Goal: Task Accomplishment & Management: Manage account settings

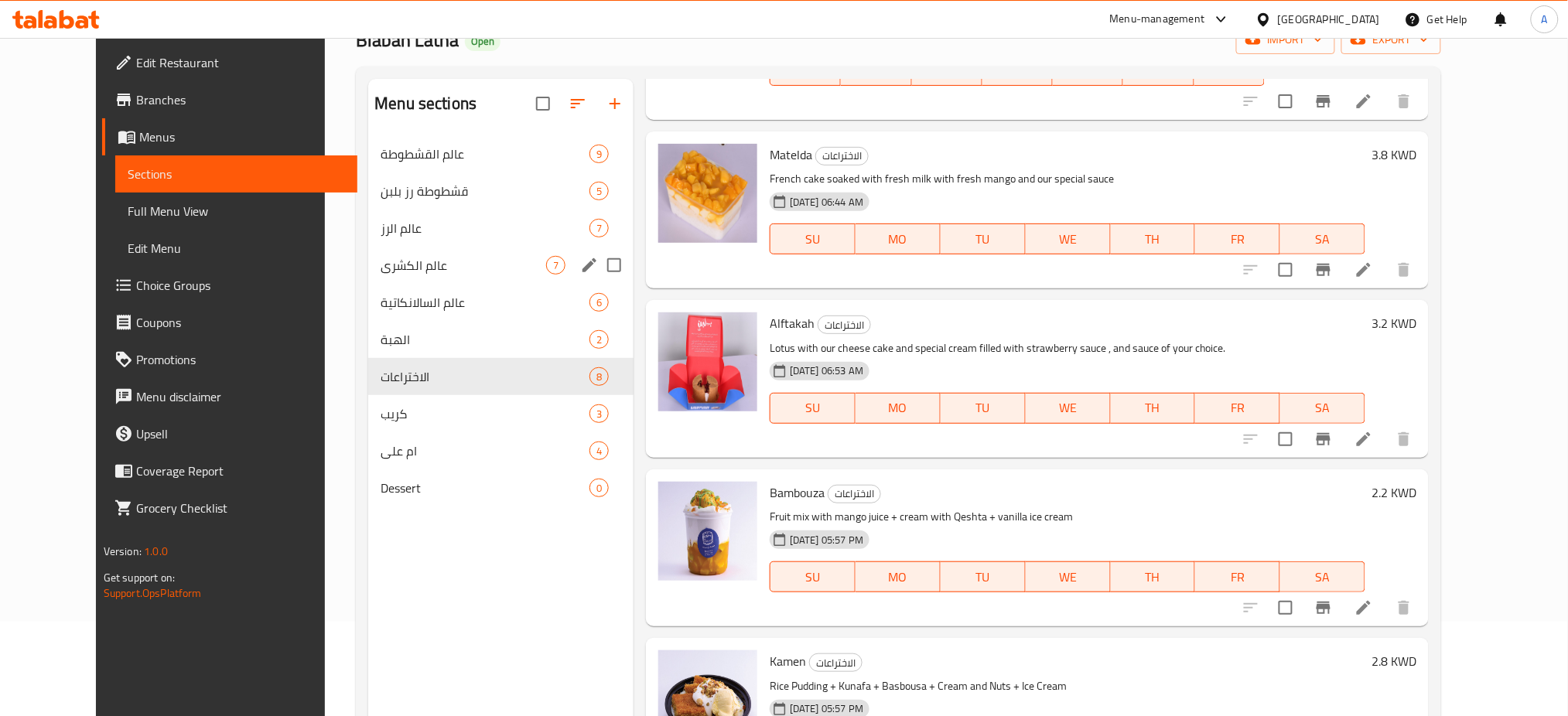
scroll to position [206, 0]
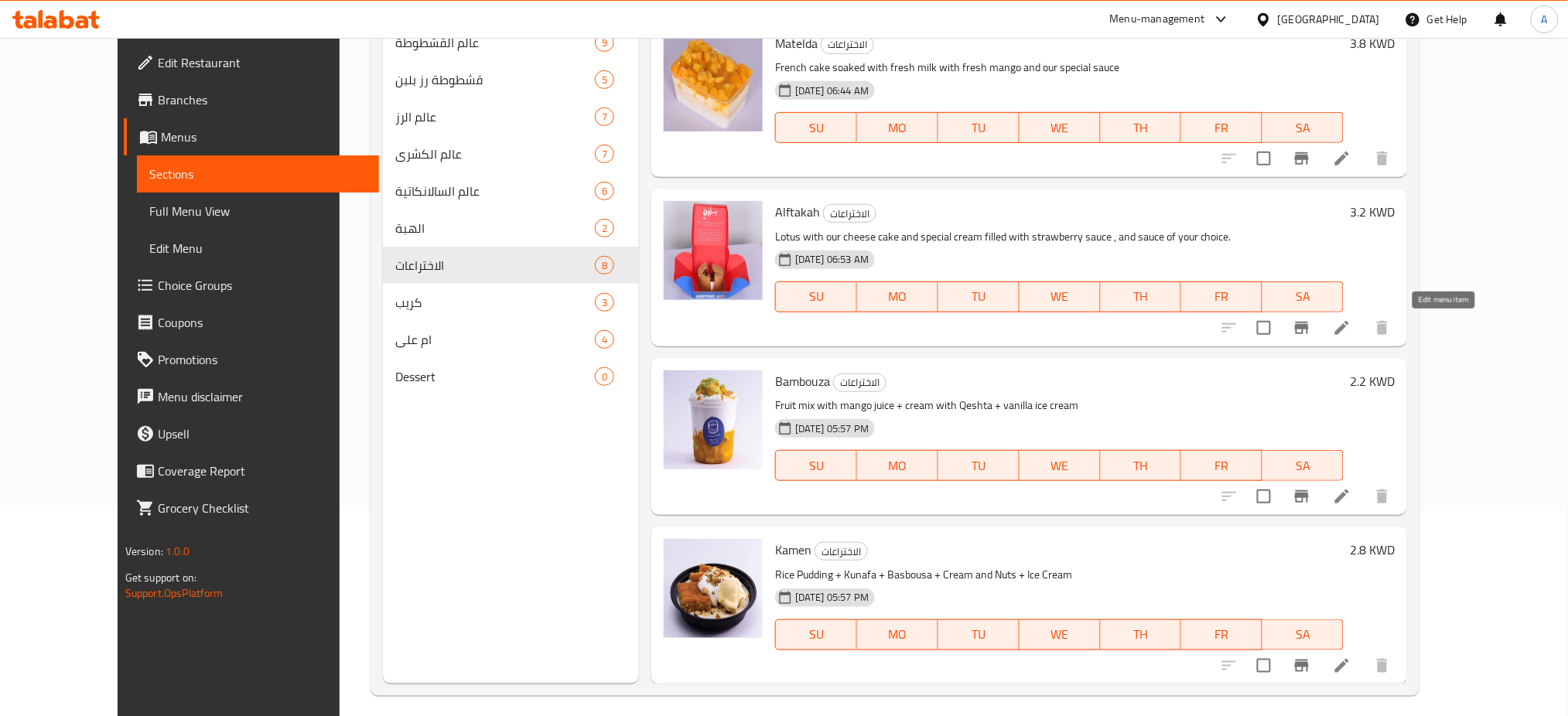
click at [1349, 327] on icon at bounding box center [1341, 327] width 14 height 14
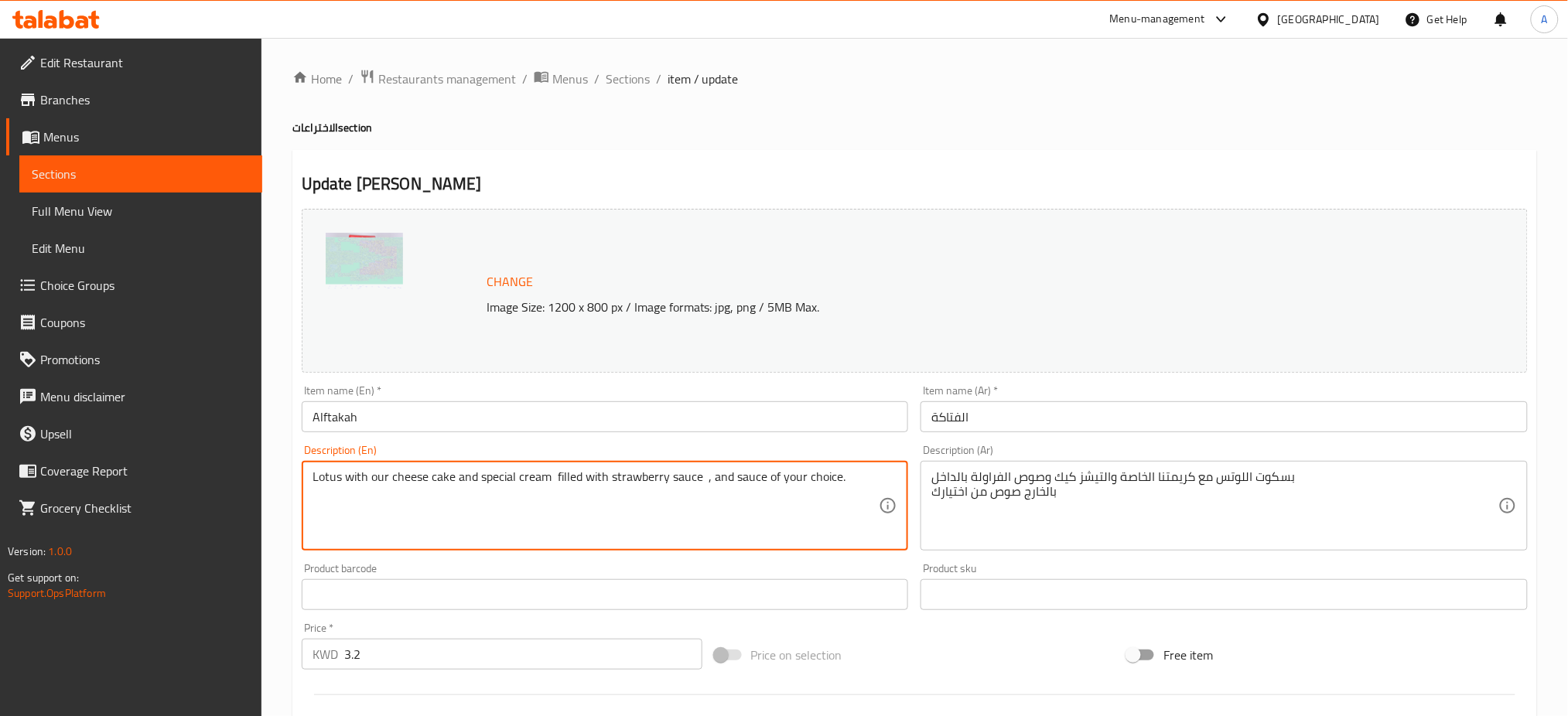
drag, startPoint x: 856, startPoint y: 478, endPoint x: 304, endPoint y: 457, distance: 552.4
paste textarea "Our special flipped creamy cheese cake , filled with strawberry sauce and toppe…"
drag, startPoint x: 728, startPoint y: 472, endPoint x: 671, endPoint y: 473, distance: 57.0
click at [671, 473] on textarea "Our special flipped creamy cheese cake , filled with strawberry sauce and toppe…" at bounding box center [595, 505] width 567 height 73
click at [834, 473] on textarea "Our special flipped creamy cheese cake , filled with strawberry sauce that cove…" at bounding box center [595, 505] width 567 height 73
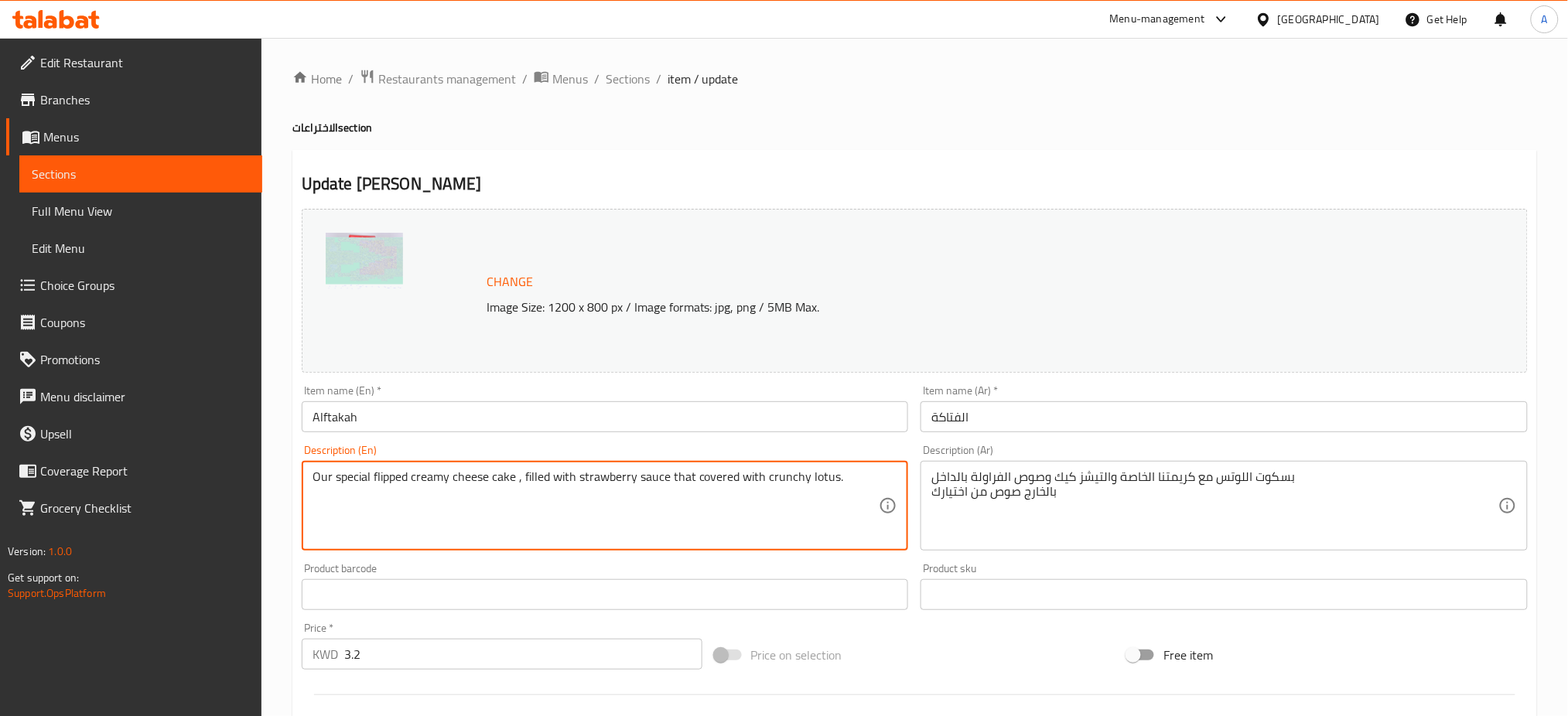
type textarea "Our special flipped creamy cheese cake , filled with strawberry sauce that cove…"
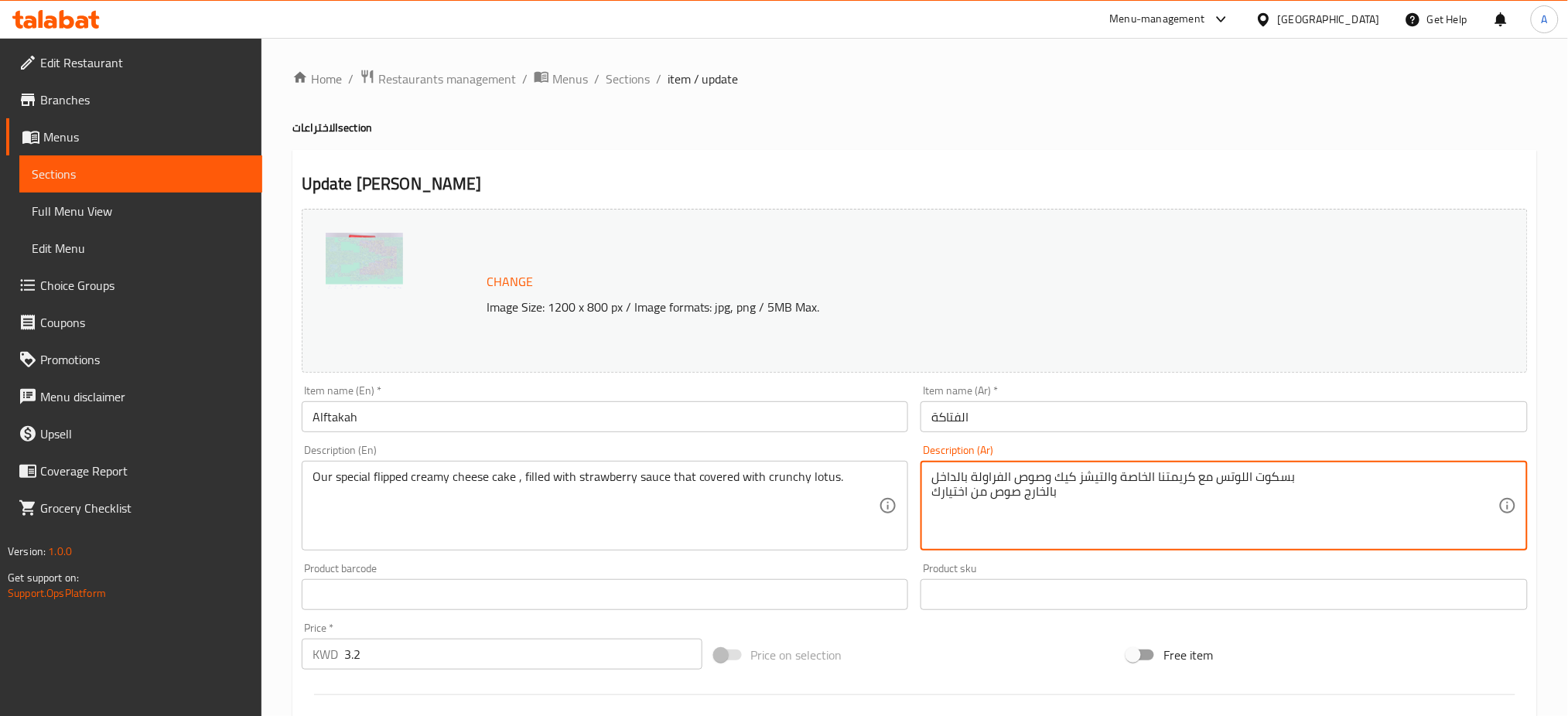
drag, startPoint x: 1083, startPoint y: 505, endPoint x: 1293, endPoint y: 470, distance: 212.9
click at [1287, 476] on textarea "بسكوت اللوتس مع كريمتنا الخاصة والتيشز كيك وصوص الفراولة بالداخل بالخارج صوص من…" at bounding box center [1214, 505] width 567 height 73
click at [1287, 475] on textarea "بسكوت اللوتس مع كريمتنا الخاصة والتيشز كيك وصوص الفراولة بالداخل بالخارج صوص من…" at bounding box center [1214, 505] width 567 height 73
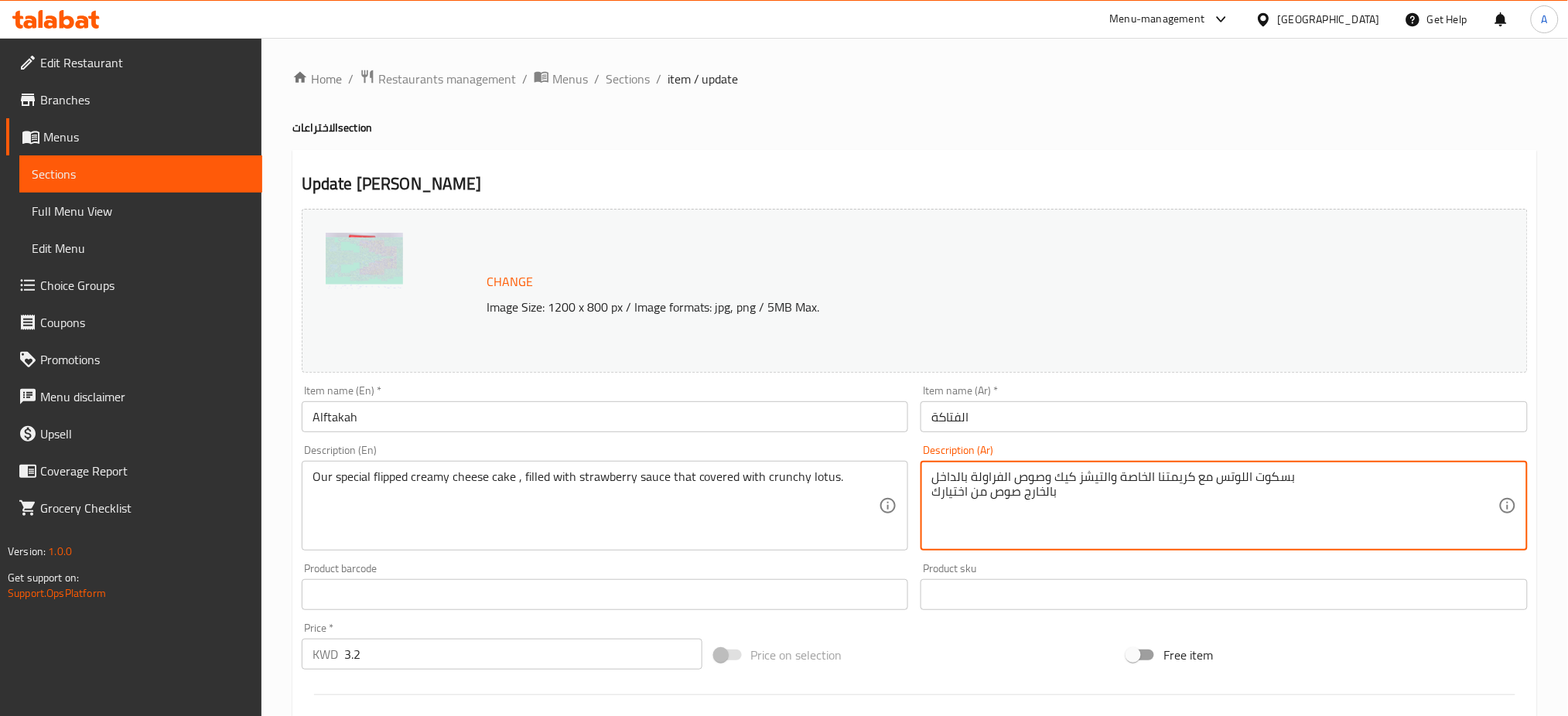
drag, startPoint x: 1056, startPoint y: 494, endPoint x: 931, endPoint y: 468, distance: 127.7
click at [931, 468] on div "بسكوت اللوتس مع كريمتنا الخاصة والتيشز كيك وصوص الفراولة بالداخل بالخارج صوص من…" at bounding box center [1224, 505] width 607 height 90
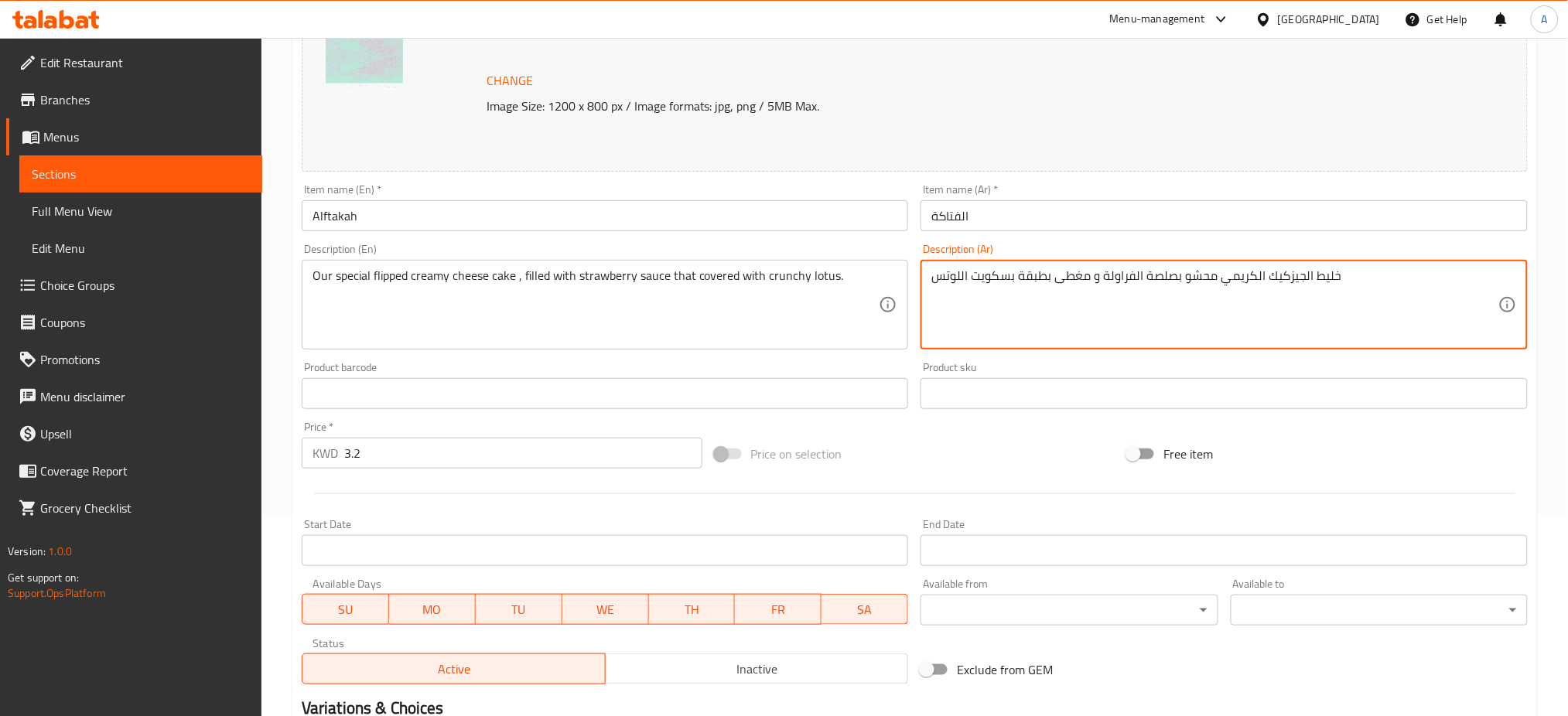
scroll to position [396, 0]
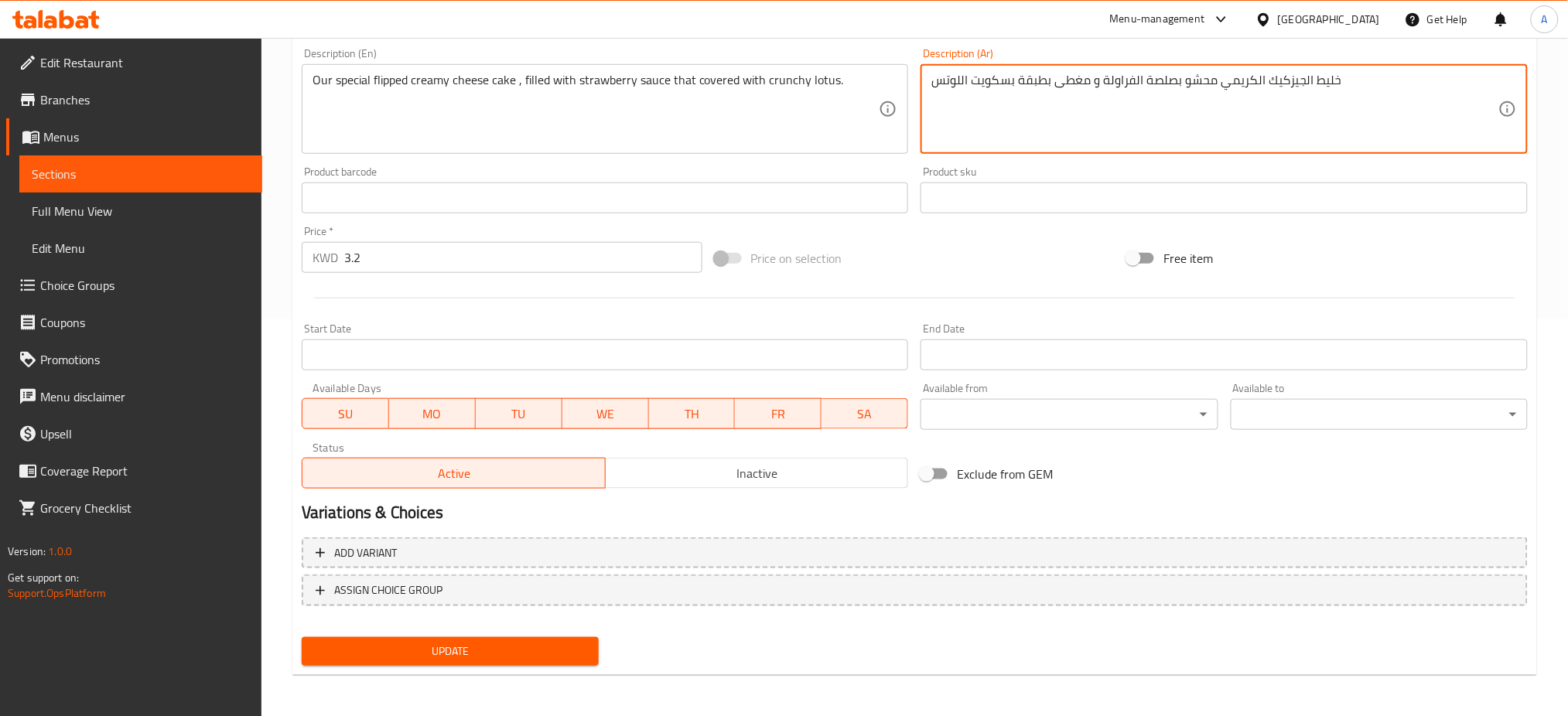
type textarea "خليط الجيزكيك الكريمي محشو بصلصة الفراولة و مغطى بطبقة بسكويت اللوتس"
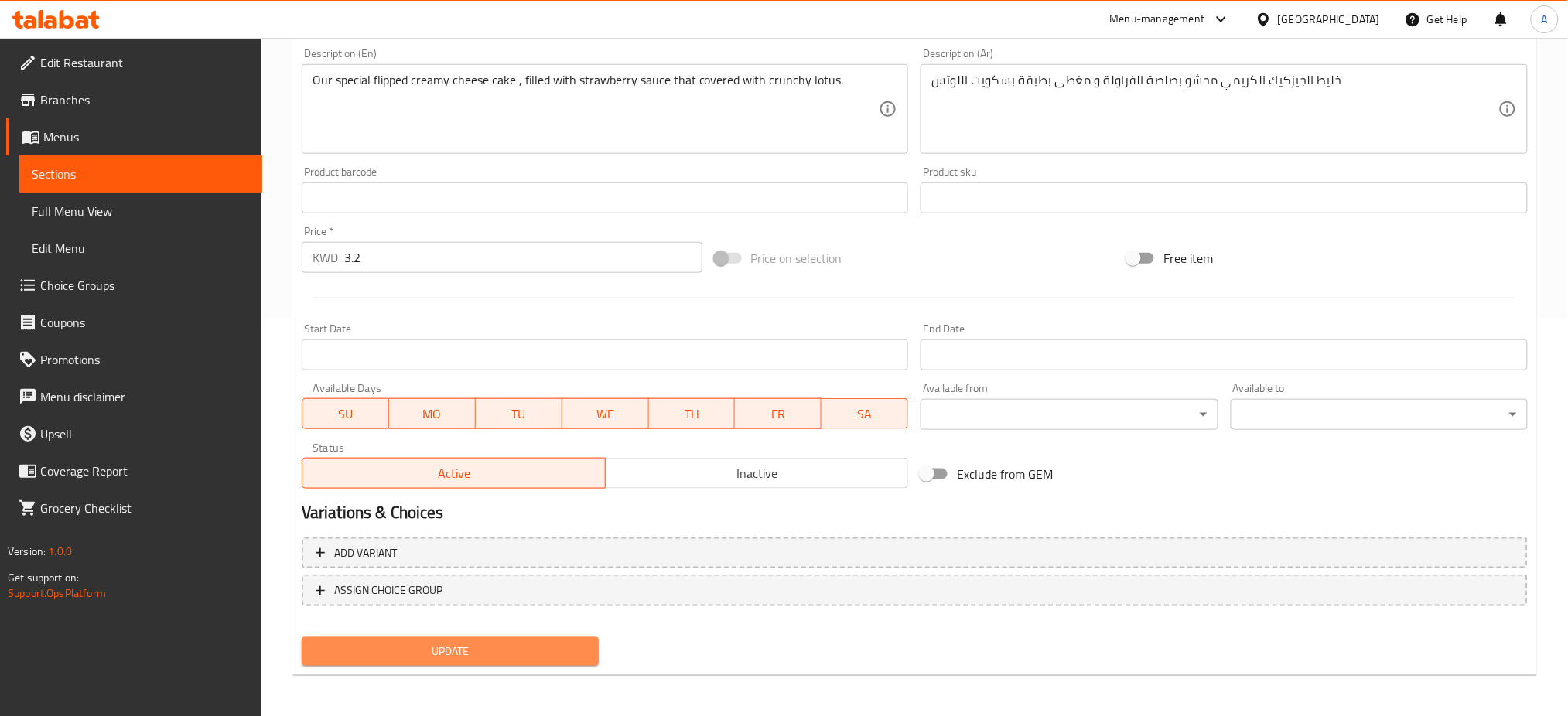
click at [520, 641] on span "Update" at bounding box center [450, 651] width 272 height 19
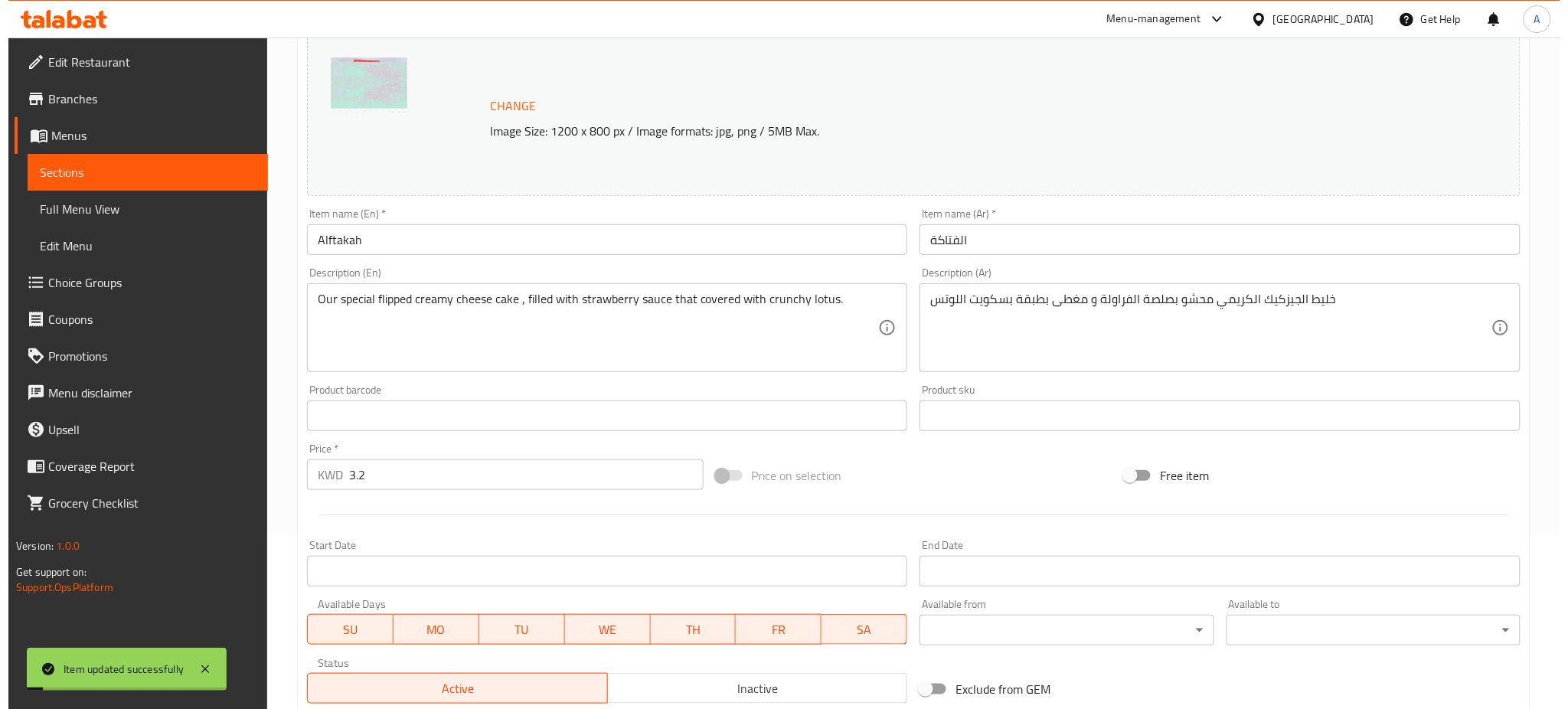
scroll to position [0, 0]
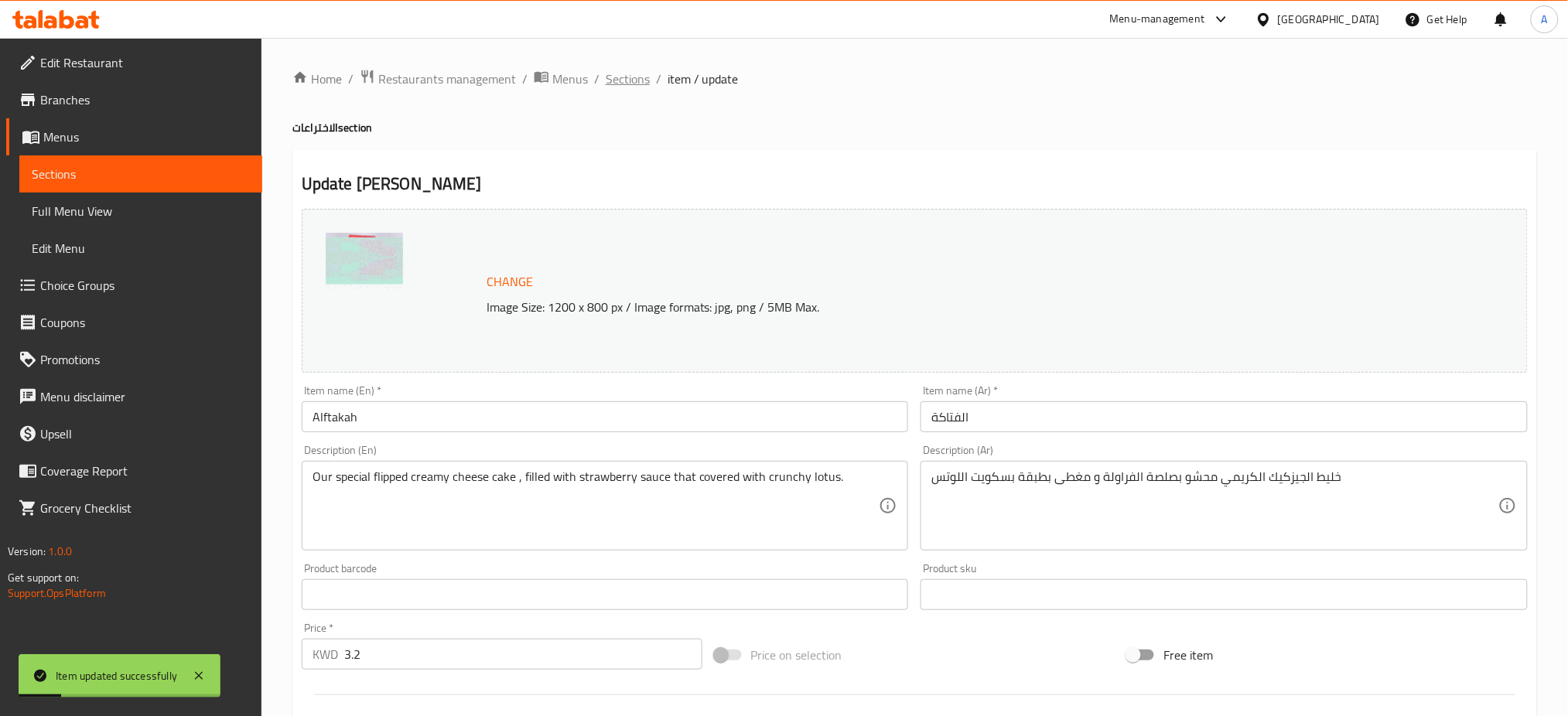
click at [638, 73] on span "Sections" at bounding box center [627, 79] width 44 height 18
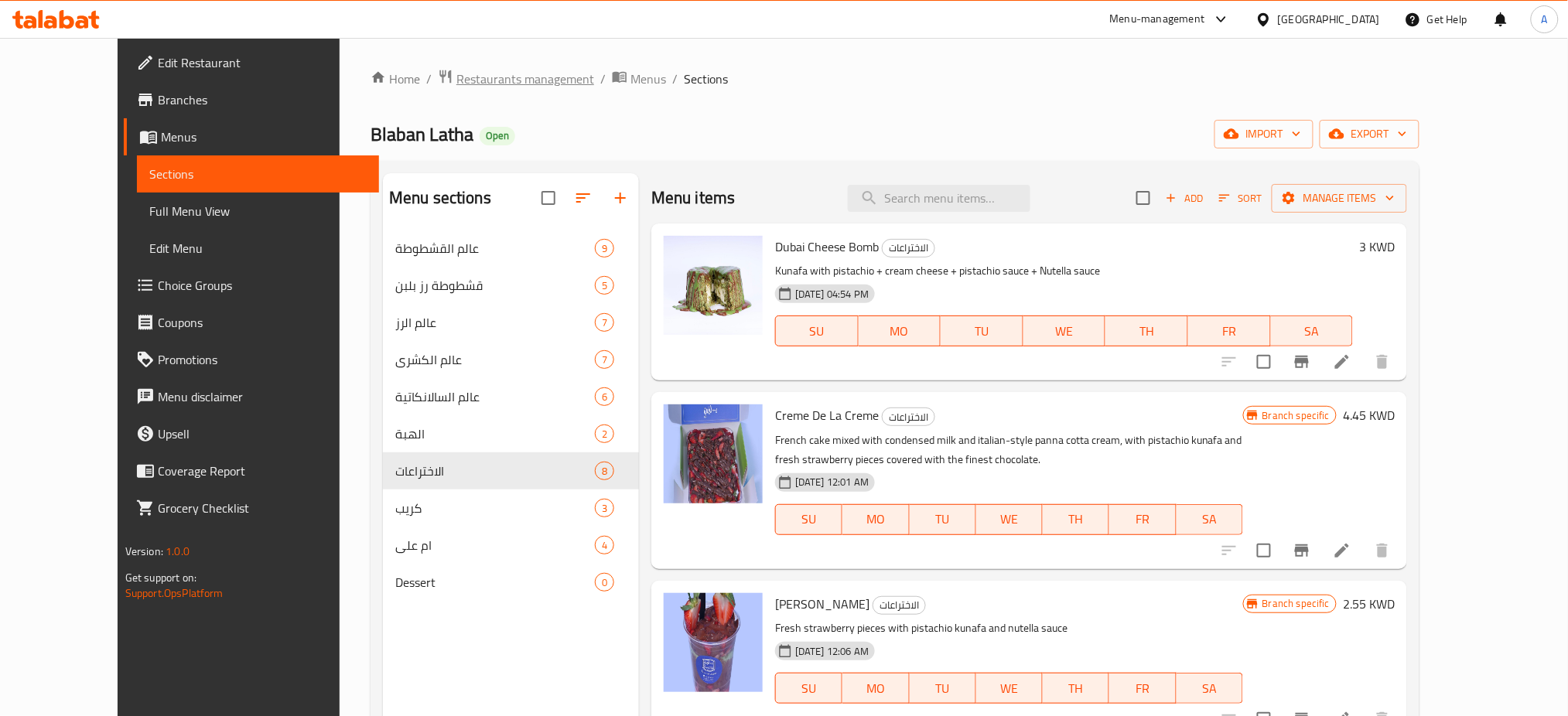
click at [456, 81] on span "Restaurants management" at bounding box center [525, 79] width 138 height 18
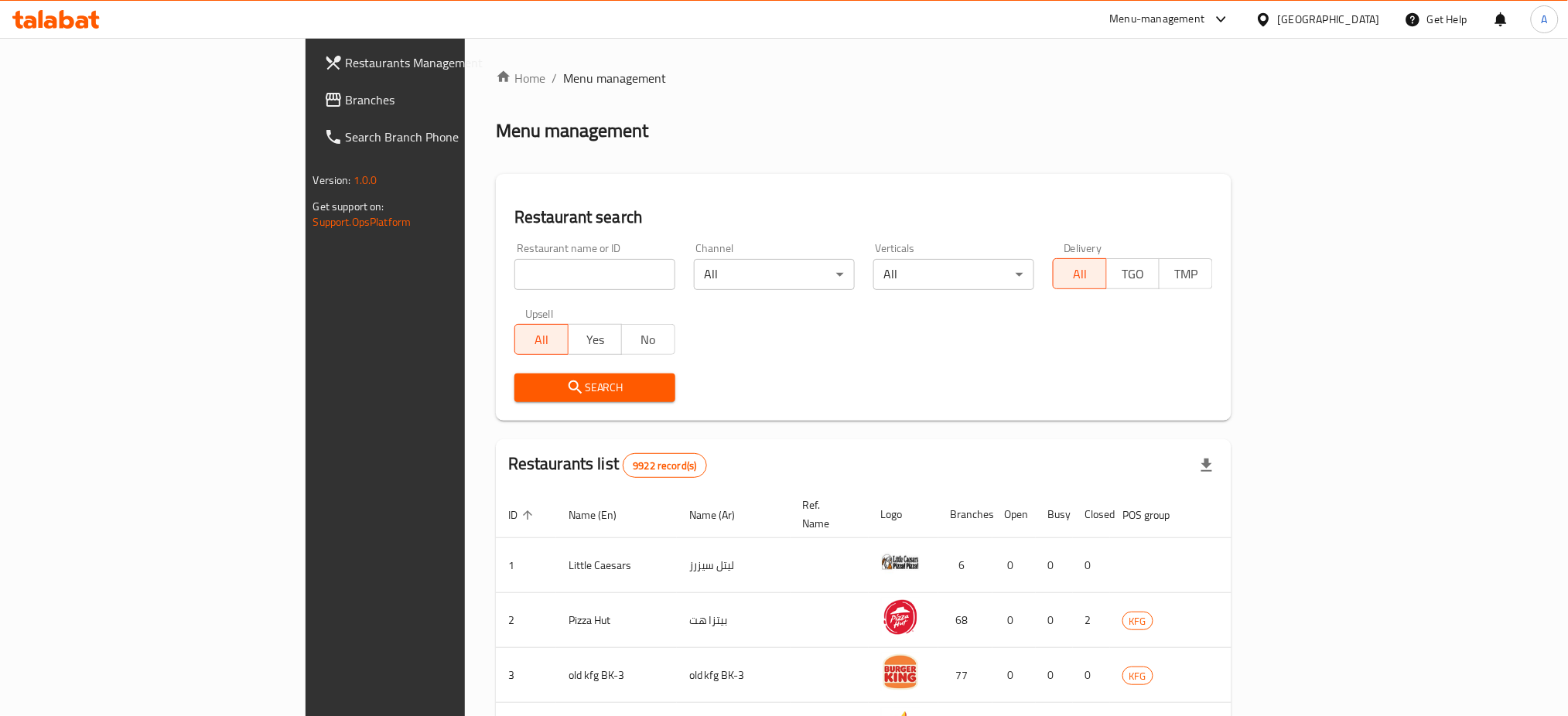
click at [514, 267] on input "search" at bounding box center [595, 274] width 161 height 31
type input "ص"
type input "west burger"
click button "Search" at bounding box center [595, 388] width 161 height 29
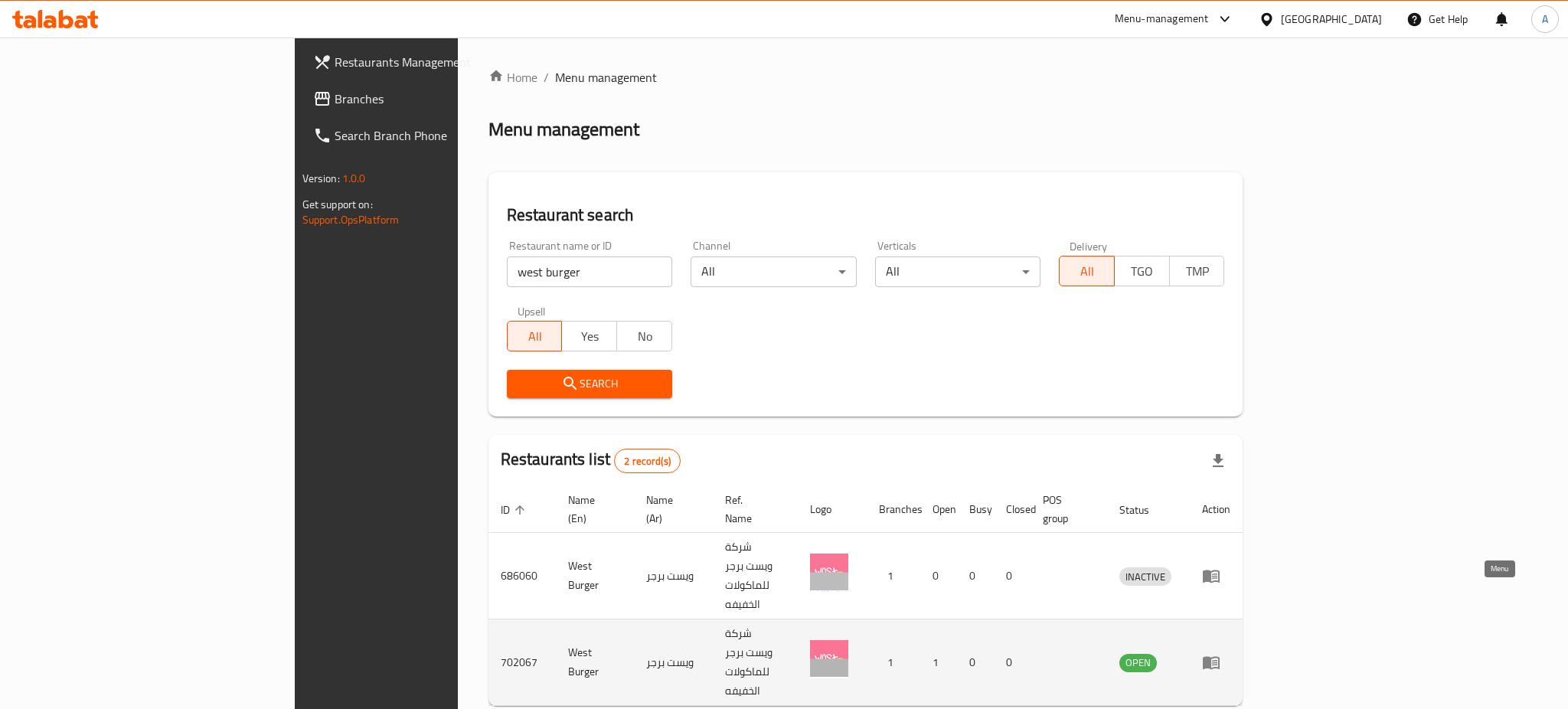
click at [1230, 653] on link "enhanced table" at bounding box center [1216, 662] width 28 height 18
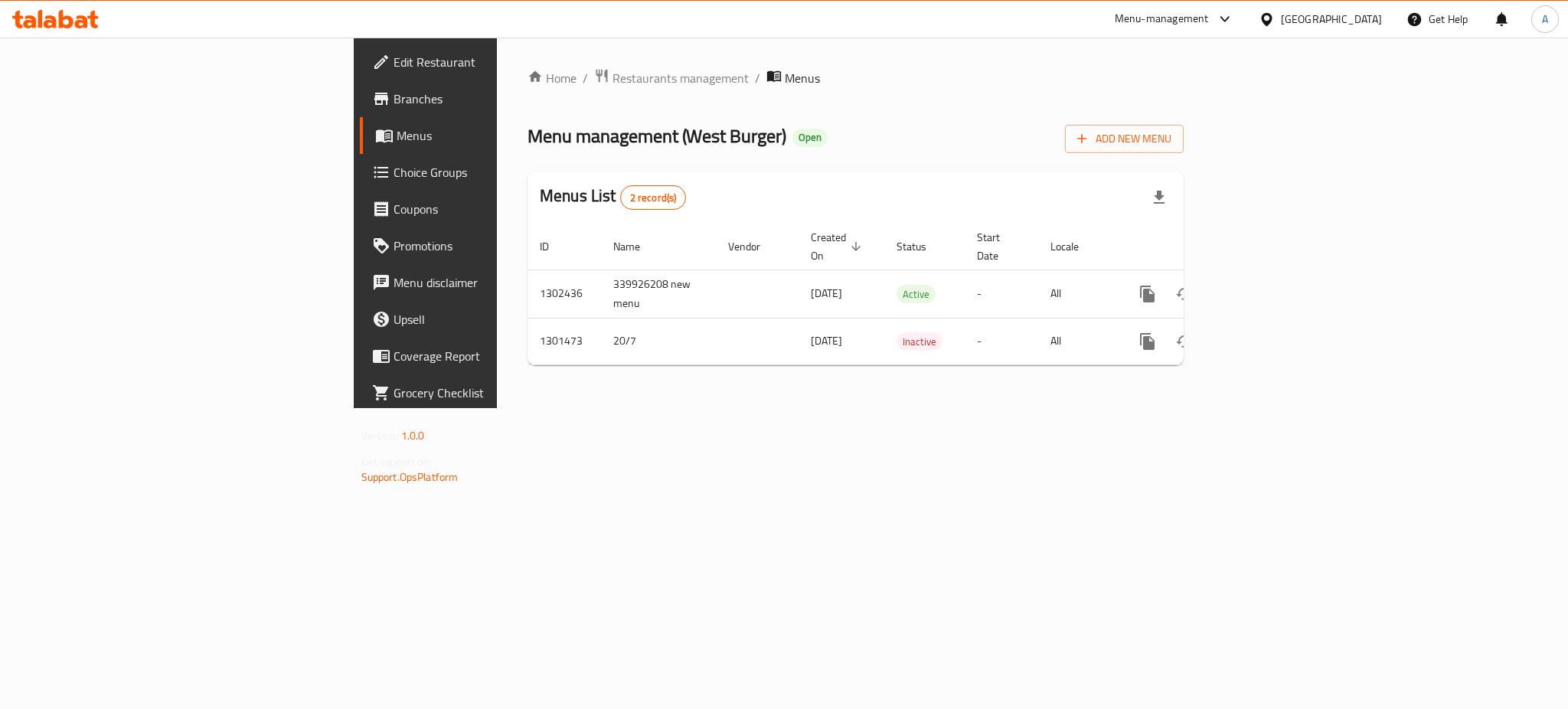
click at [393, 94] on span "Branches" at bounding box center [498, 99] width 210 height 18
